Goal: Information Seeking & Learning: Learn about a topic

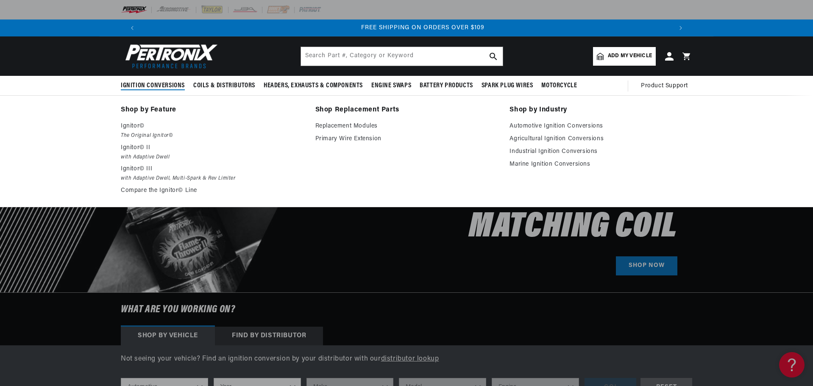
scroll to position [0, 1058]
click at [132, 125] on p "Ignitor©" at bounding box center [212, 126] width 183 height 10
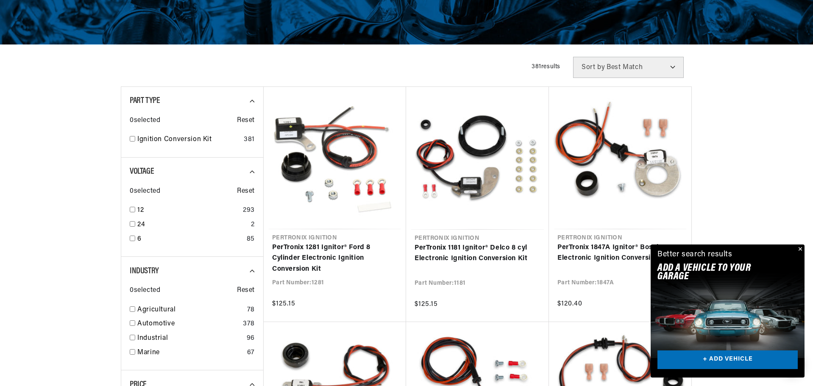
scroll to position [0, 529]
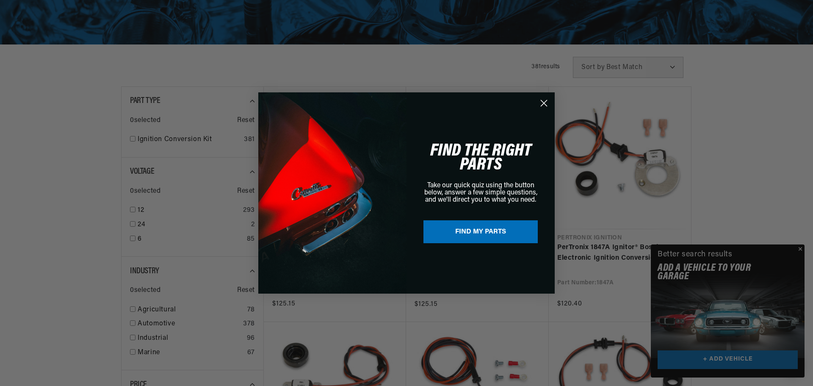
click at [801, 247] on div "Close dialog FIND THE RIGHT PARTS Take our quick quiz using the button below, a…" at bounding box center [406, 193] width 813 height 386
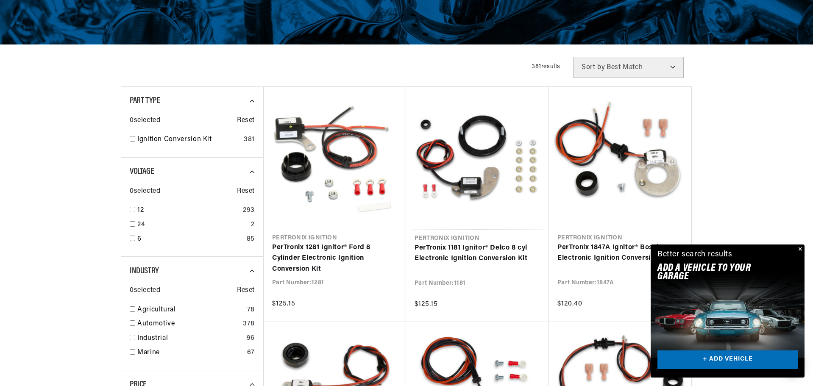
click at [802, 248] on button "Close" at bounding box center [799, 249] width 10 height 10
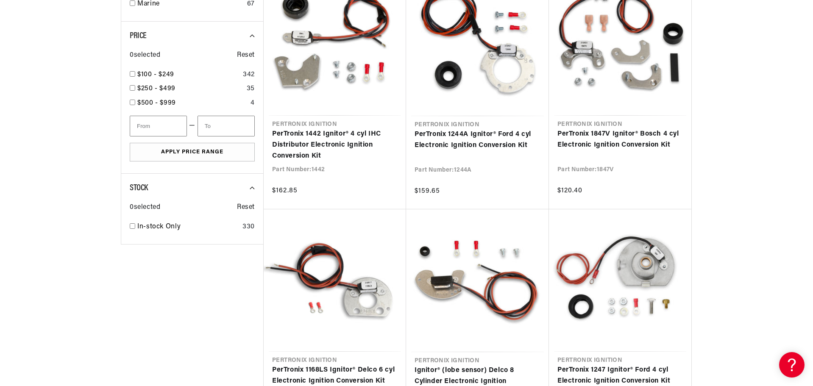
scroll to position [678, 0]
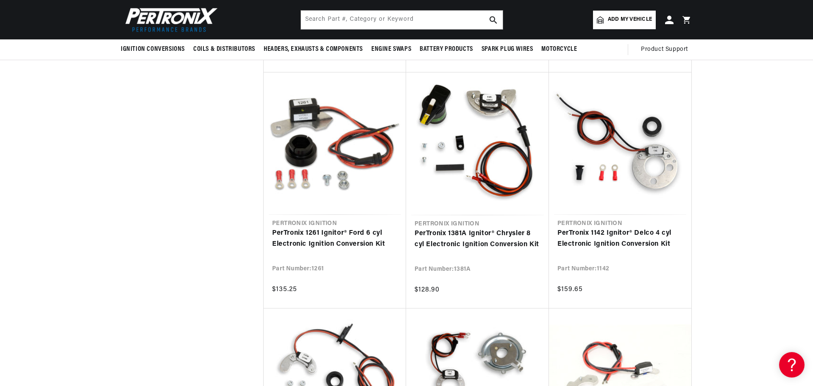
scroll to position [890, 0]
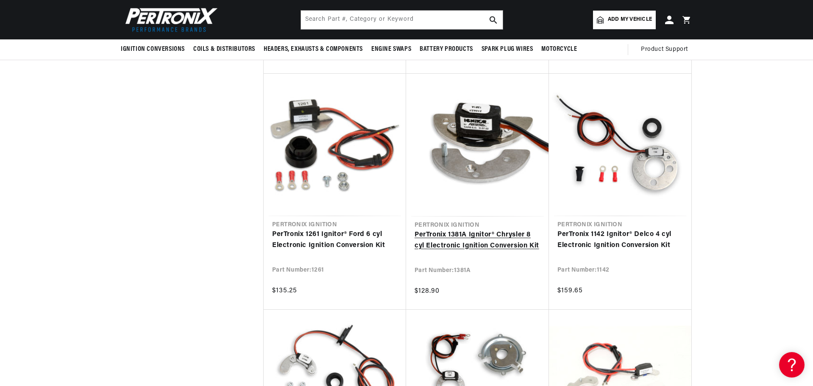
click at [447, 234] on link "PerTronix 1381A Ignitor® Chrysler 8 cyl Electronic Ignition Conversion Kit" at bounding box center [477, 241] width 126 height 22
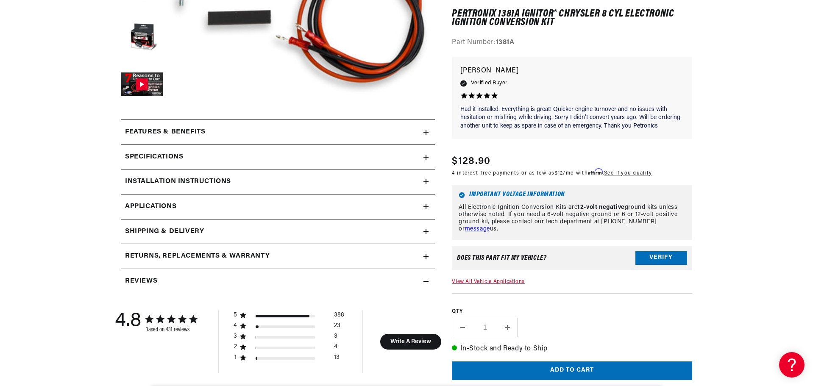
scroll to position [0, 529]
click at [426, 207] on icon at bounding box center [425, 207] width 5 height 0
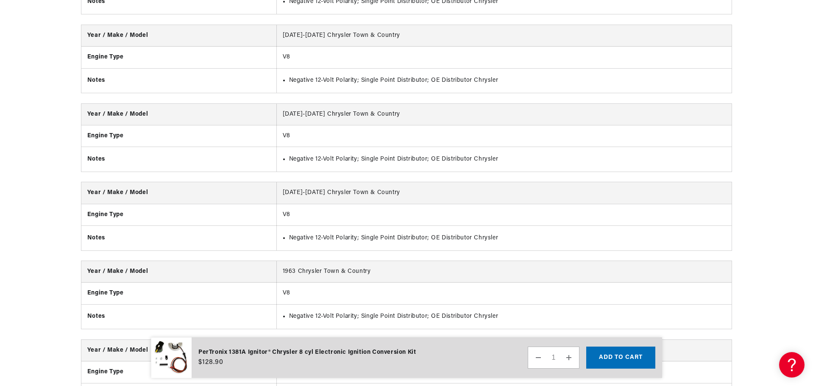
scroll to position [3511, 0]
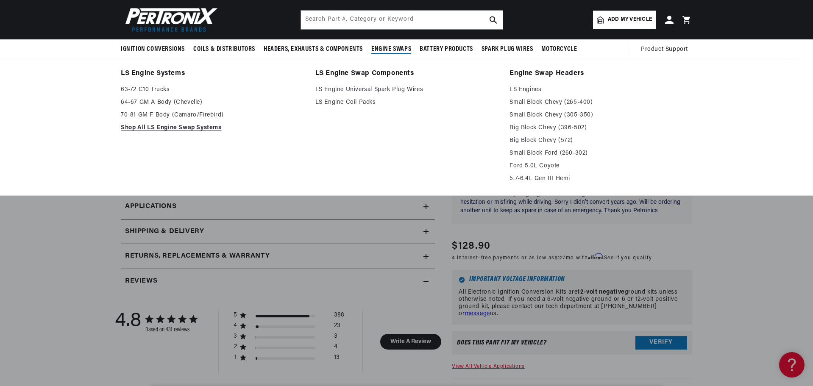
scroll to position [0, 529]
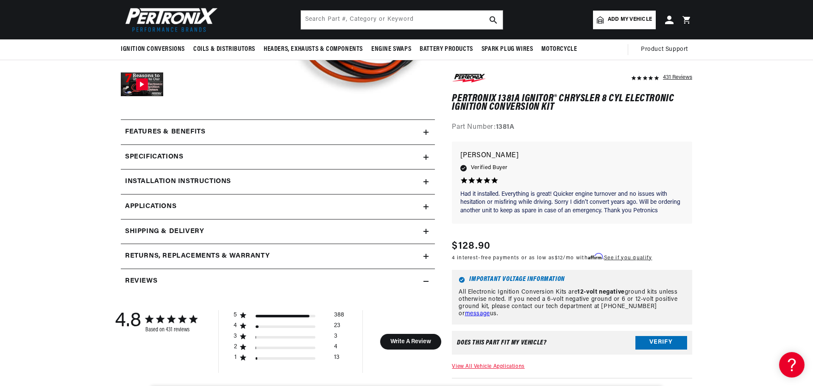
click at [428, 156] on icon at bounding box center [425, 157] width 5 height 5
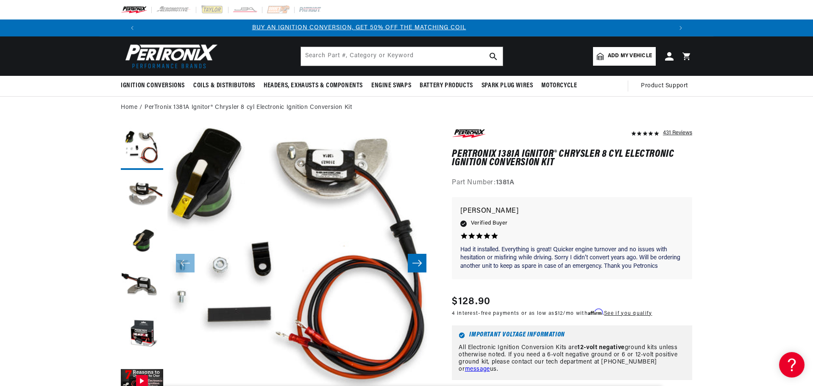
scroll to position [0, 0]
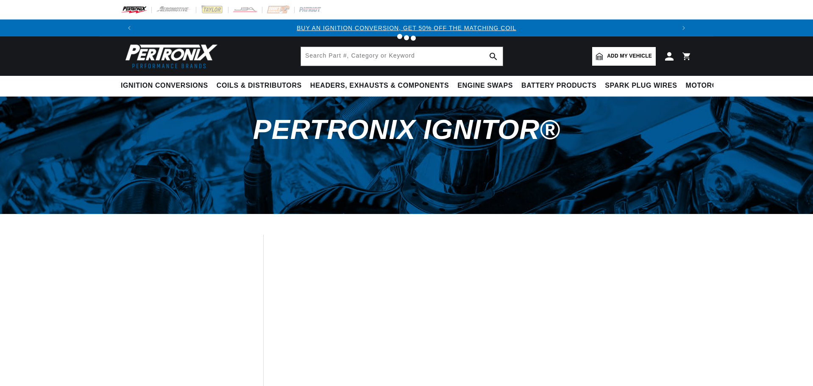
scroll to position [890, 0]
